Goal: Book appointment/travel/reservation

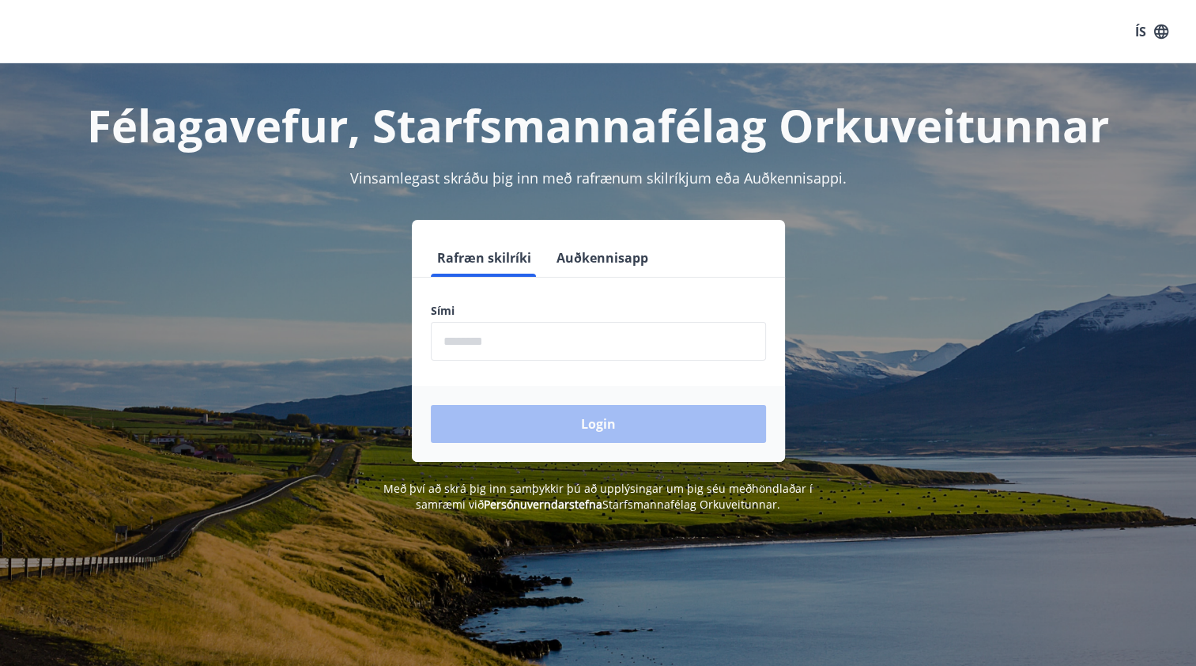
click at [519, 349] on input "phone" at bounding box center [598, 341] width 335 height 39
type input "********"
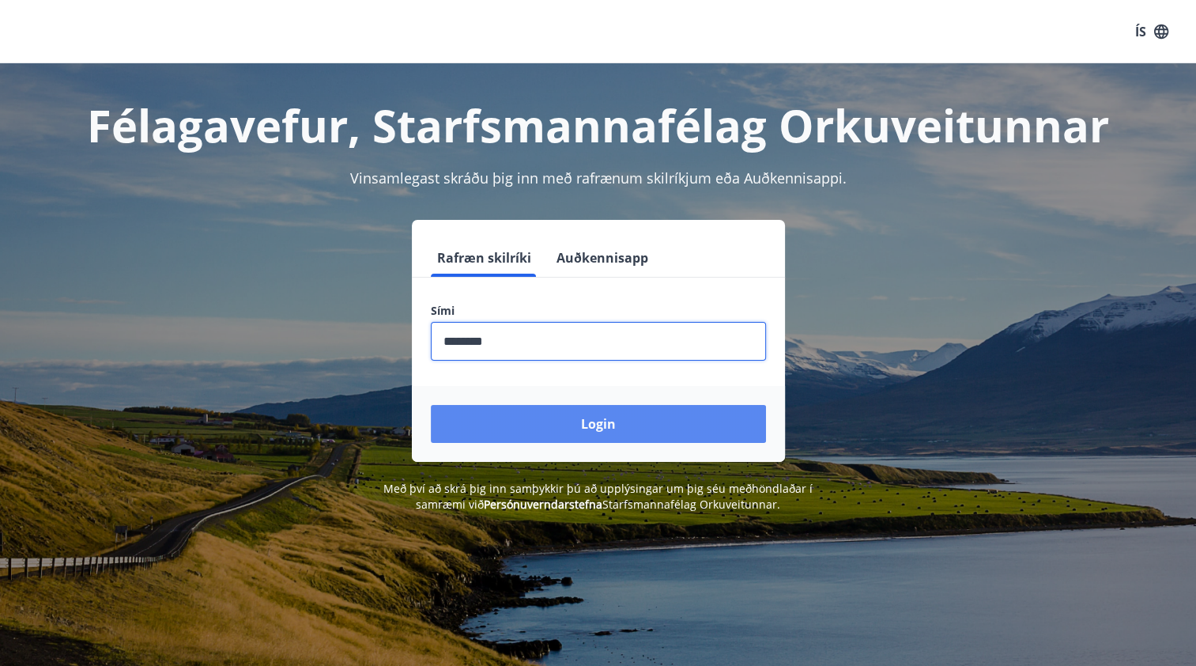
click at [528, 422] on button "Login" at bounding box center [598, 424] width 335 height 38
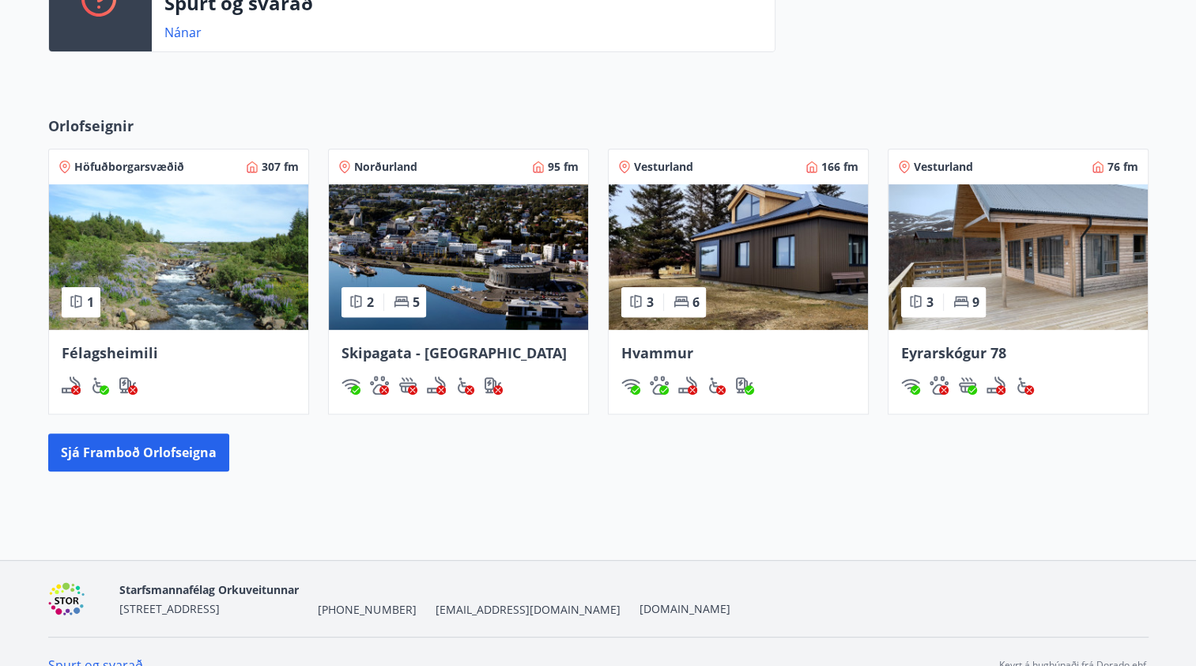
scroll to position [495, 0]
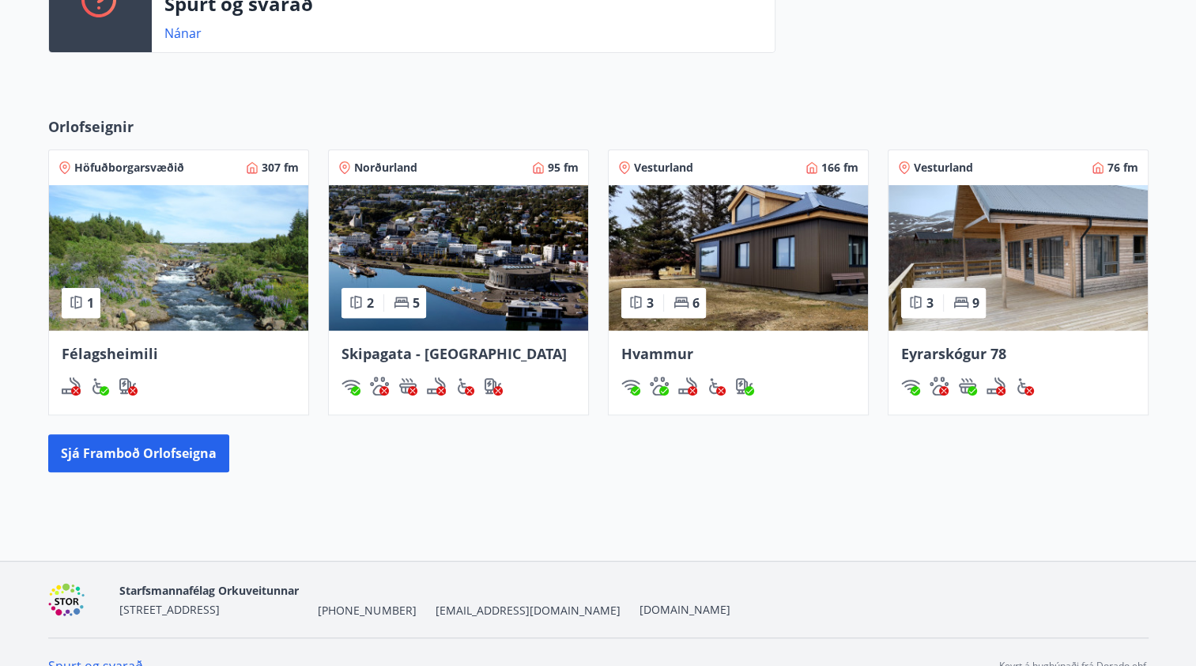
click at [1035, 258] on img at bounding box center [1017, 257] width 259 height 145
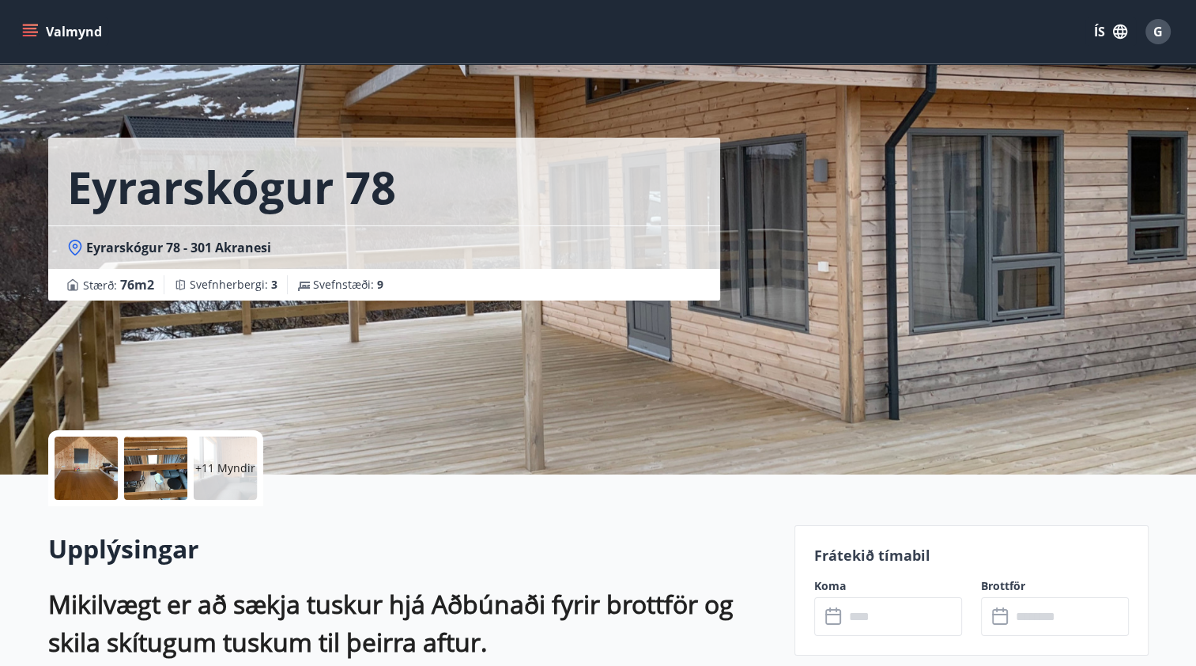
scroll to position [240, 0]
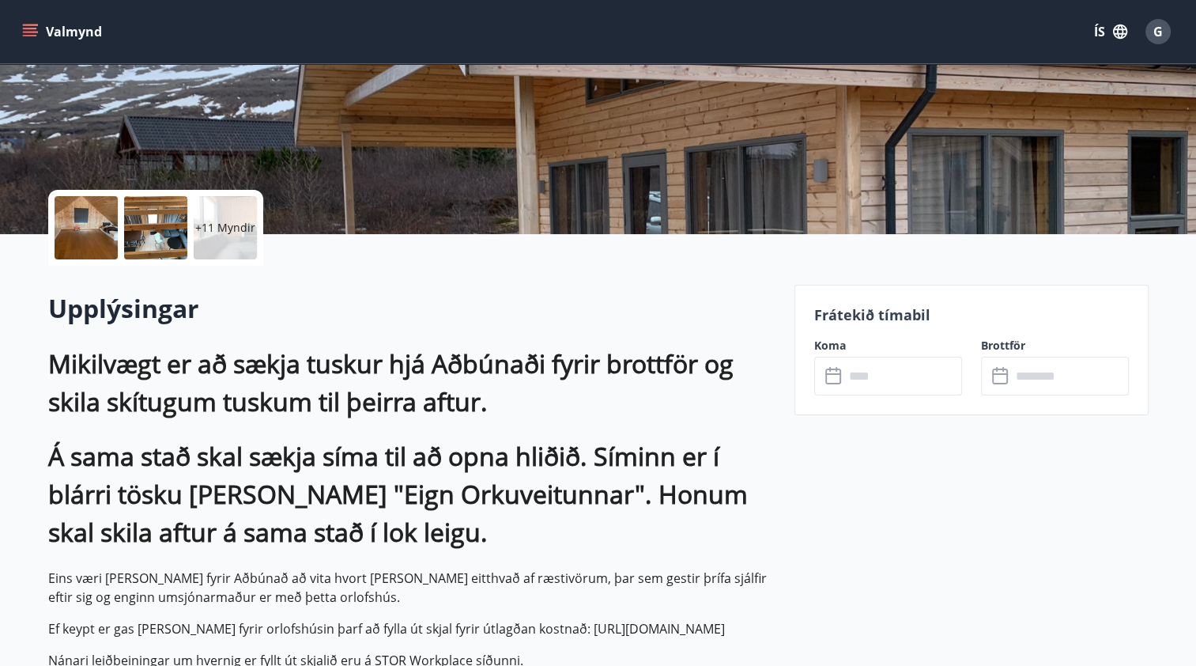
click at [863, 374] on input "text" at bounding box center [903, 375] width 118 height 39
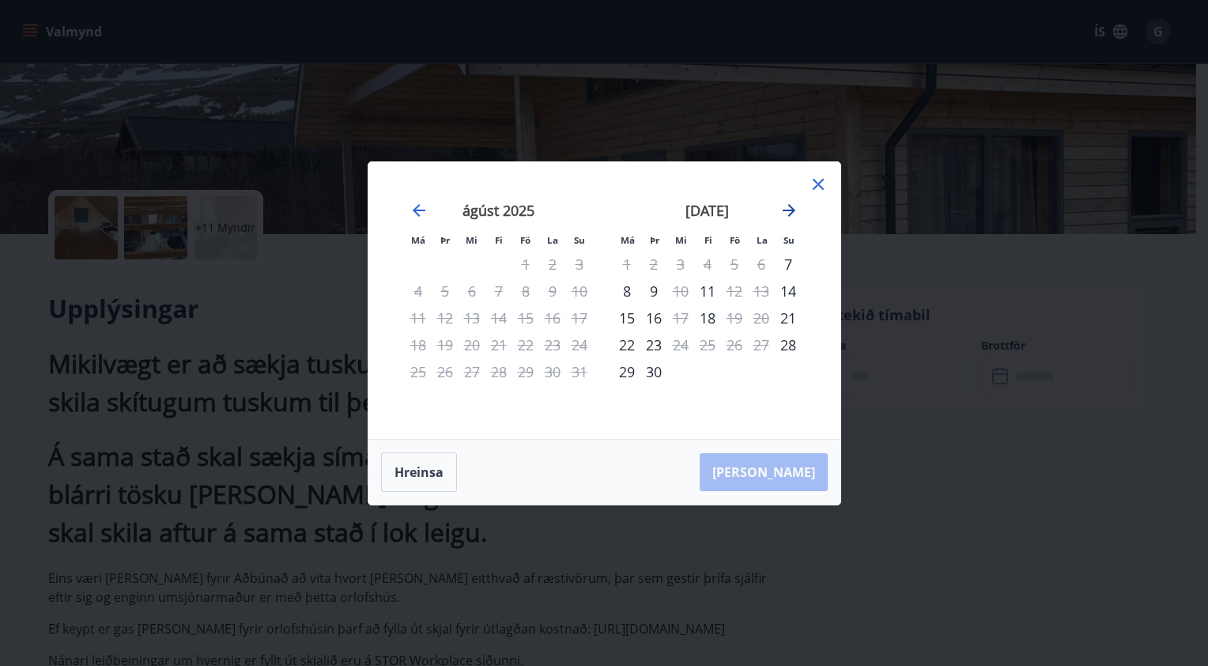
click at [784, 202] on icon "Move forward to switch to the next month." at bounding box center [788, 210] width 19 height 19
click at [737, 341] on div "21" at bounding box center [734, 344] width 27 height 27
click at [792, 344] on div "23" at bounding box center [788, 344] width 27 height 27
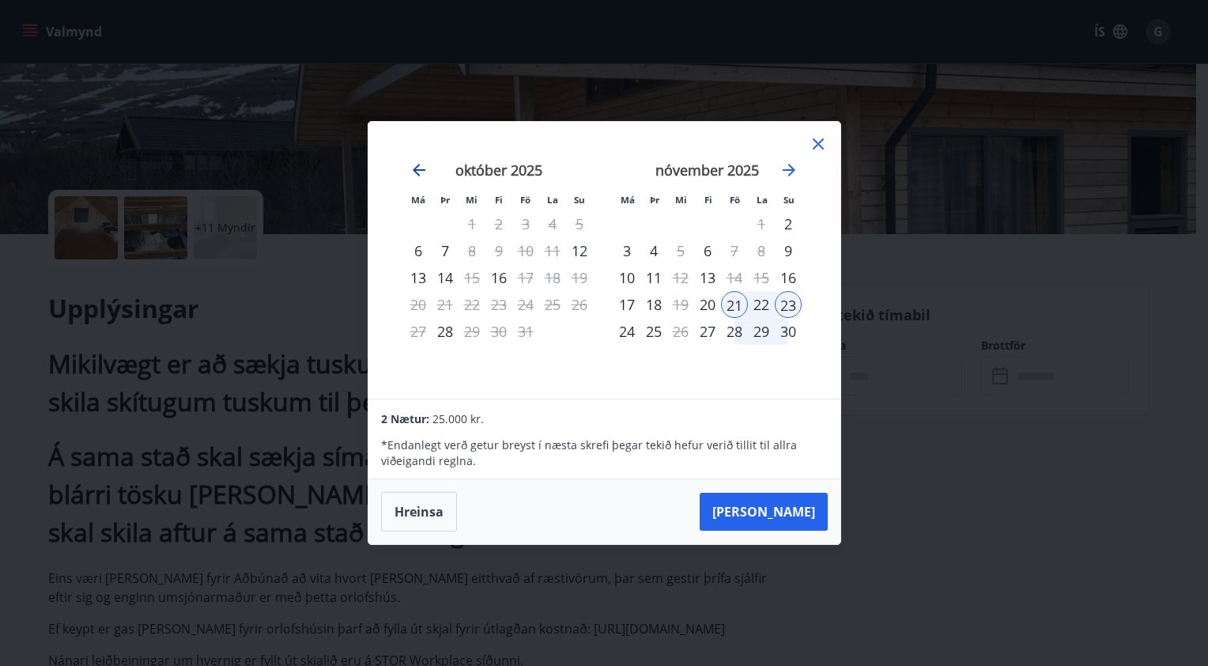
click at [425, 175] on icon "Move backward to switch to the previous month." at bounding box center [418, 169] width 19 height 19
click at [420, 172] on icon "Move backward to switch to the previous month." at bounding box center [418, 169] width 19 height 19
click at [313, 300] on div "Má Þr Mi Fi Fö La Su Má Þr Mi Fi Fö La Su júlí 2025 1 2 3 4 5 6 7 8 9 10 11 12 …" at bounding box center [604, 333] width 1208 height 666
